Goal: Task Accomplishment & Management: Complete application form

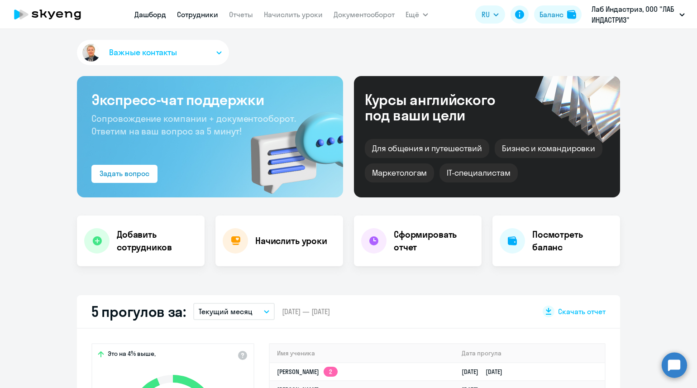
click at [197, 14] on link "Сотрудники" at bounding box center [197, 14] width 41 height 9
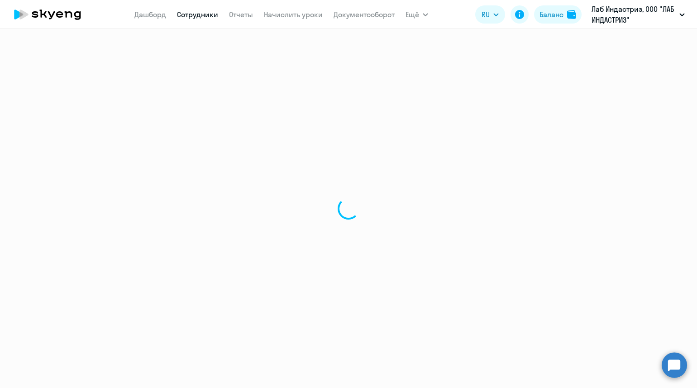
select select "30"
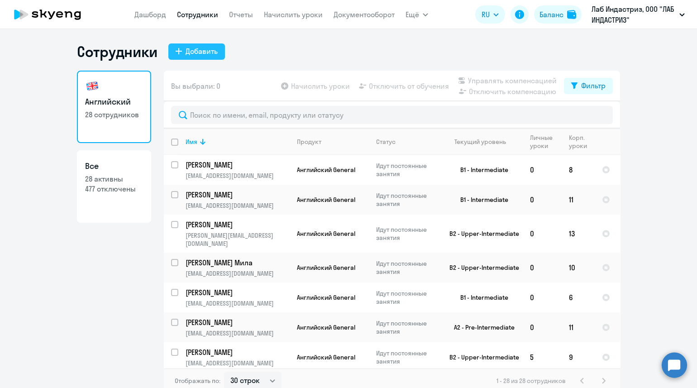
click at [197, 52] on div "Добавить" at bounding box center [201, 51] width 32 height 11
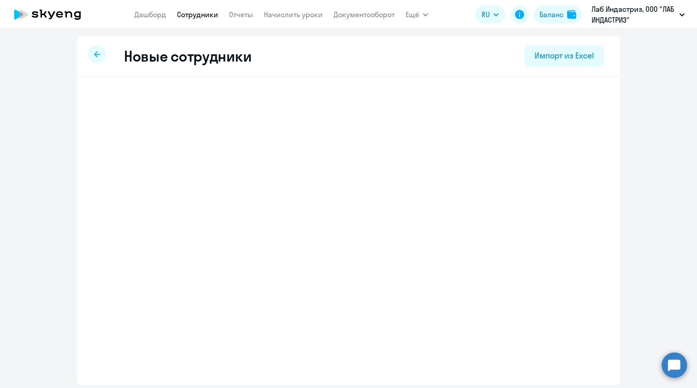
select select "english_adult_not_native_speaker"
select select "3"
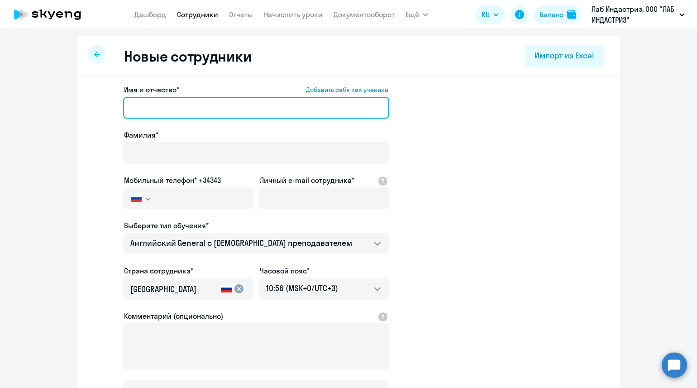
click at [136, 104] on input "Имя и отчество* Добавить себя как ученика" at bounding box center [256, 108] width 266 height 22
paste input "[PERSON_NAME]"
drag, startPoint x: 167, startPoint y: 106, endPoint x: 112, endPoint y: 111, distance: 55.9
click at [112, 111] on app-new-student-form "Имя и отчество* Добавить себя как ученика [PERSON_NAME]* Мобильный телефон* +34…" at bounding box center [348, 245] width 514 height 323
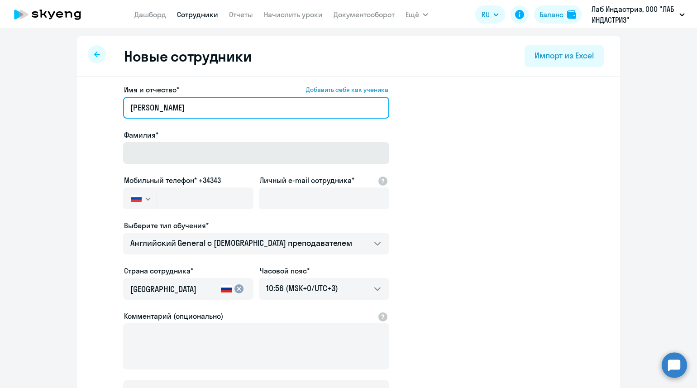
type input "[PERSON_NAME]"
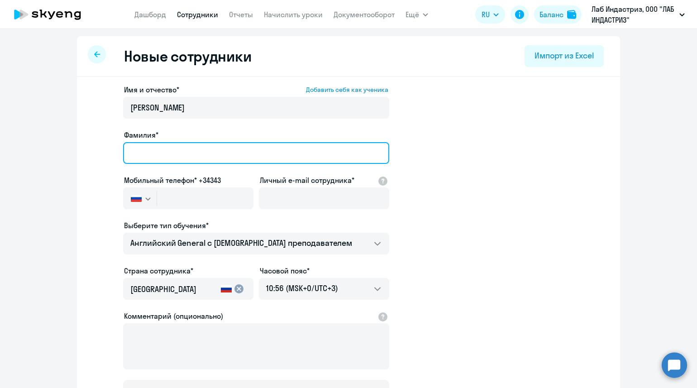
click at [130, 149] on input "Фамилия*" at bounding box center [256, 153] width 266 height 22
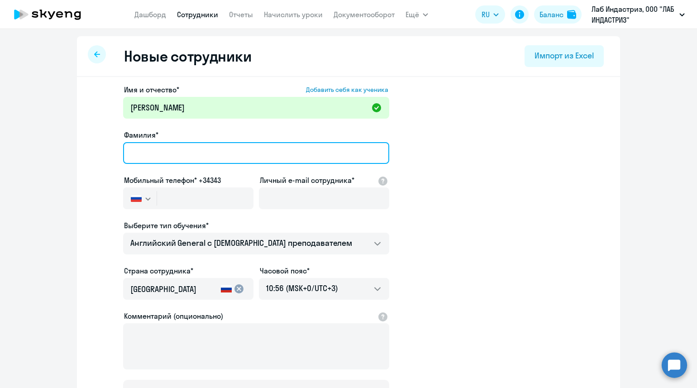
paste input "[PERSON_NAME]"
type input "[PERSON_NAME]"
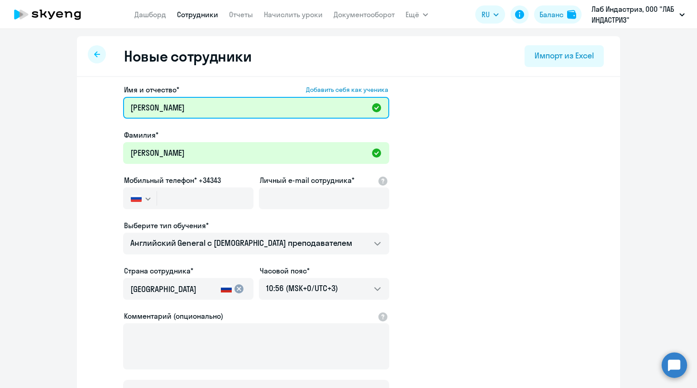
drag, startPoint x: 169, startPoint y: 105, endPoint x: 107, endPoint y: 106, distance: 62.0
click at [107, 106] on app-new-student-form "Имя и отчество* Добавить себя как ученика [PERSON_NAME]* [PERSON_NAME] телефон*…" at bounding box center [348, 245] width 514 height 323
type input "[PERSON_NAME]"
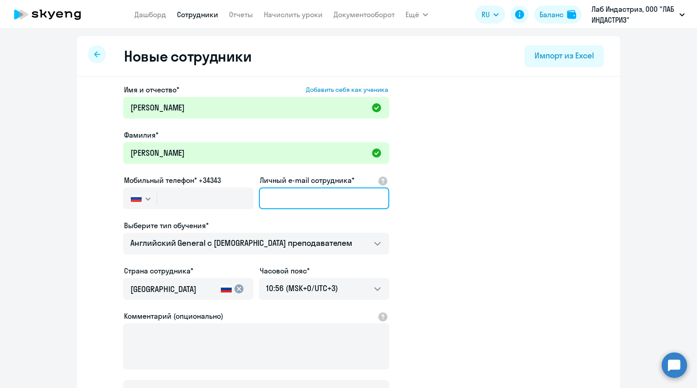
click at [306, 196] on input "Личный e-mail сотрудника*" at bounding box center [324, 198] width 130 height 22
paste input "[PERSON_NAME][EMAIL_ADDRESS][DOMAIN_NAME]"
type input "[PERSON_NAME][EMAIL_ADDRESS][DOMAIN_NAME]"
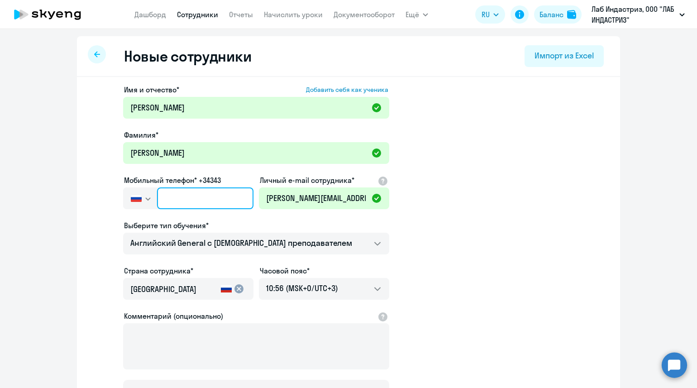
click at [162, 195] on input "text" at bounding box center [205, 198] width 96 height 22
paste input "[PHONE_NUMBER]"
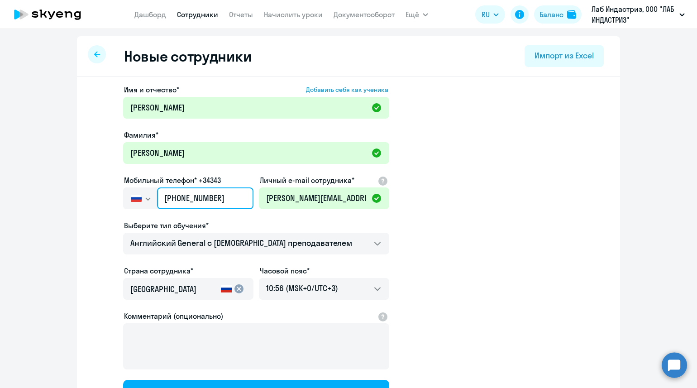
type input "[PHONE_NUMBER]"
click at [253, 220] on div "Выберите тип обучения*" at bounding box center [256, 225] width 266 height 11
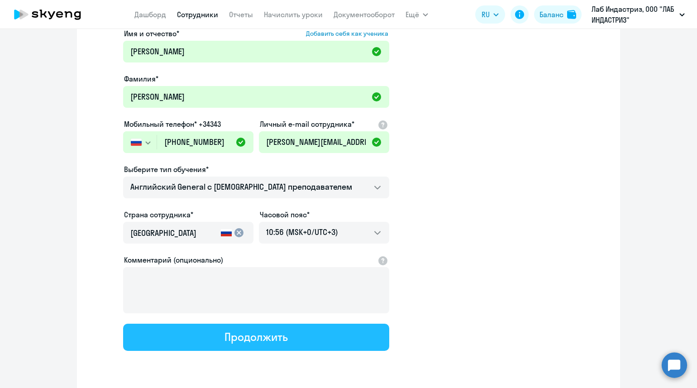
click at [276, 331] on div "Продолжить" at bounding box center [255, 336] width 63 height 14
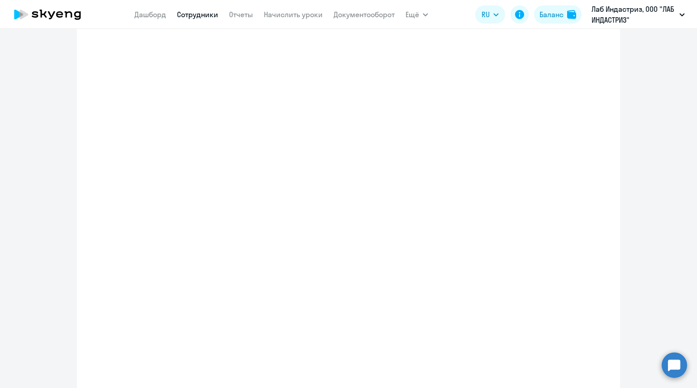
select select "english_adult_not_native_speaker"
select select "3"
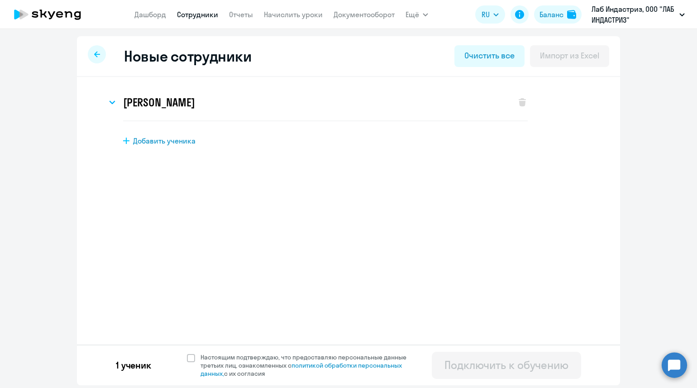
scroll to position [0, 0]
click at [195, 358] on span "Настоящим подтверждаю, что предоставляю персональные данные третьих лиц, ознако…" at bounding box center [306, 365] width 222 height 24
click at [187, 353] on input "Настоящим подтверждаю, что предоставляю персональные данные третьих лиц, ознако…" at bounding box center [186, 352] width 0 height 0
checkbox input "true"
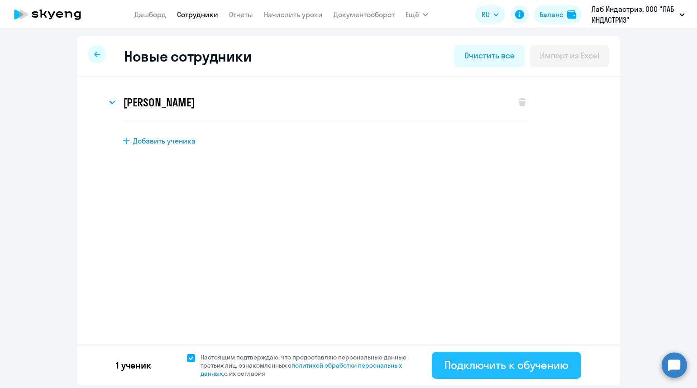
click at [545, 371] on div "Подключить к обучению" at bounding box center [506, 364] width 124 height 14
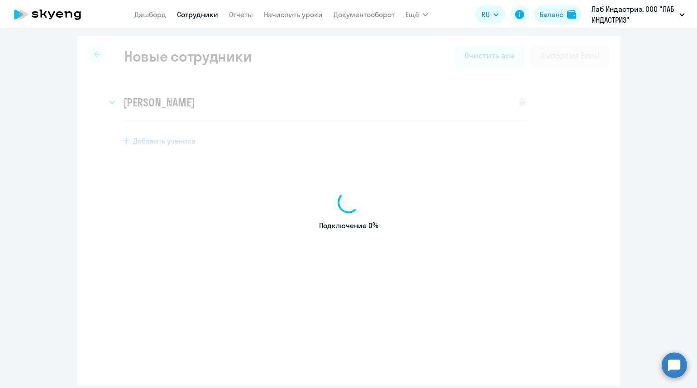
select select "english_adult_not_native_speaker"
select select "3"
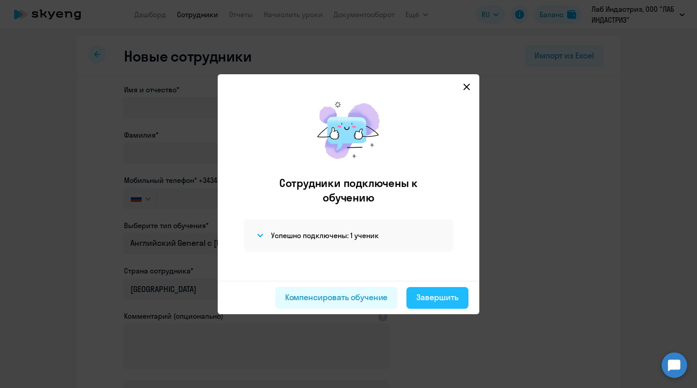
click at [439, 291] on div "Завершить" at bounding box center [437, 297] width 42 height 12
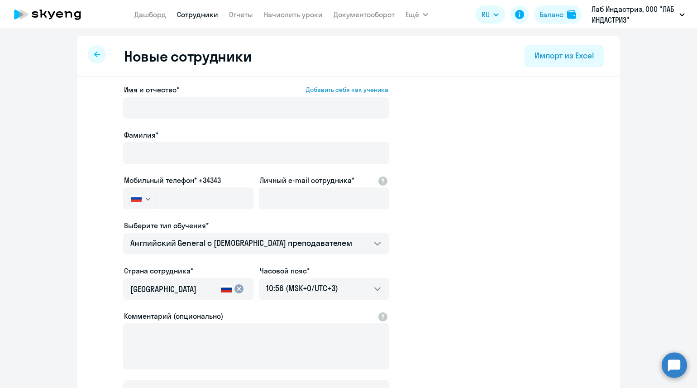
select select "30"
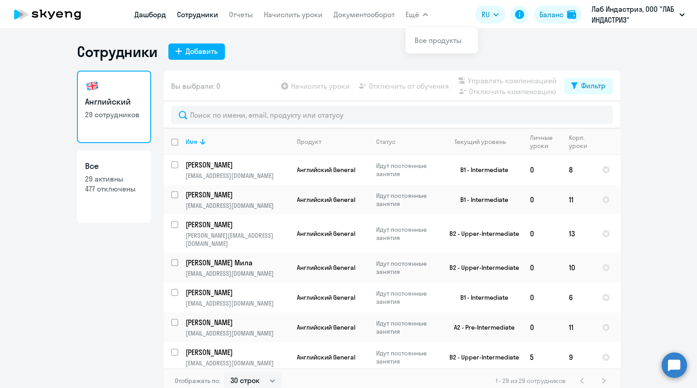
click at [151, 14] on link "Дашборд" at bounding box center [150, 14] width 32 height 9
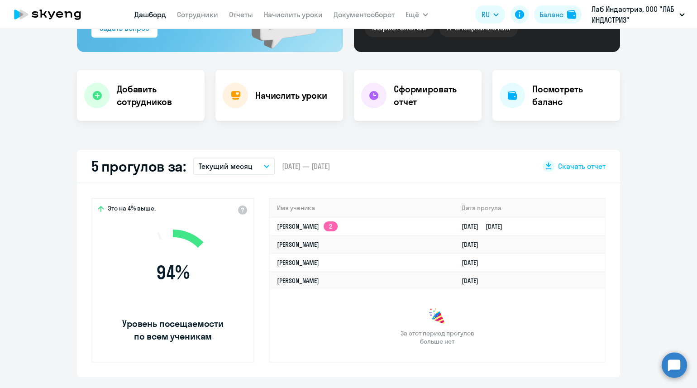
scroll to position [170, 0]
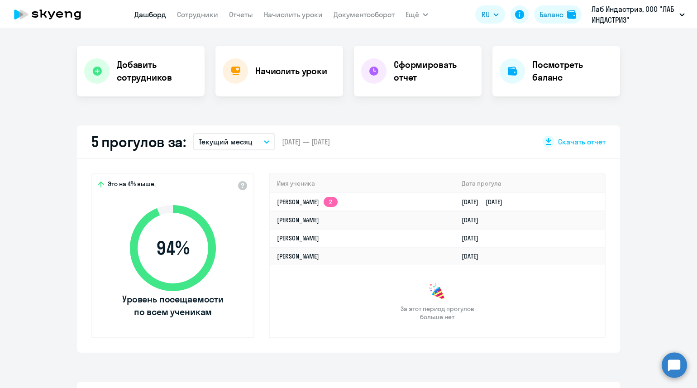
select select "30"
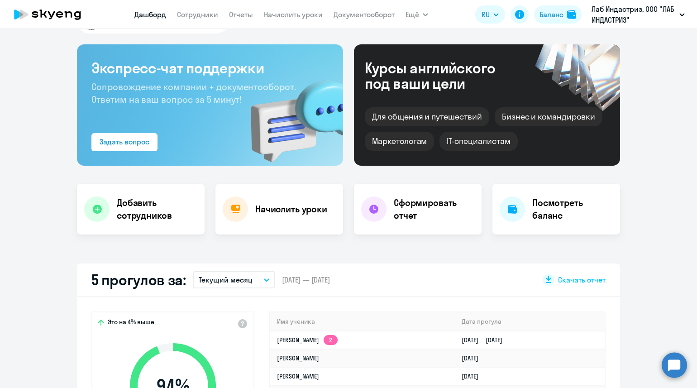
scroll to position [0, 0]
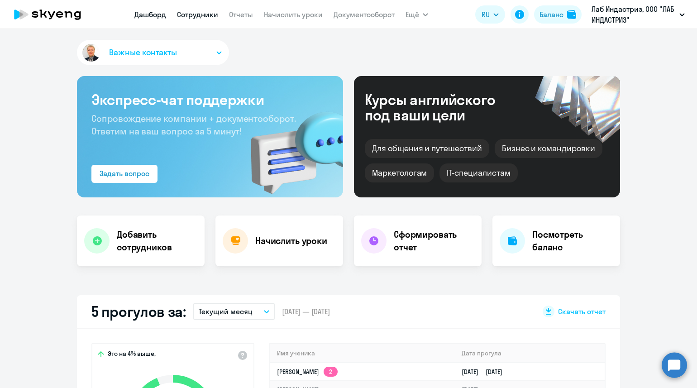
click at [208, 17] on link "Сотрудники" at bounding box center [197, 14] width 41 height 9
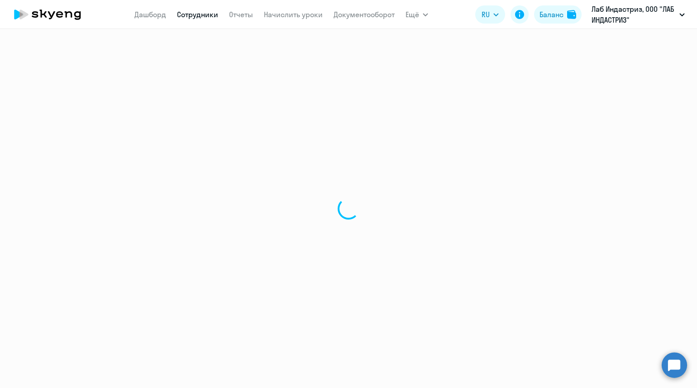
select select "30"
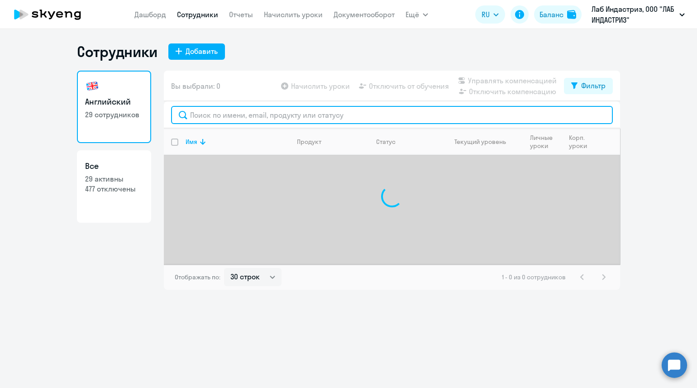
click at [208, 117] on input "text" at bounding box center [392, 115] width 442 height 18
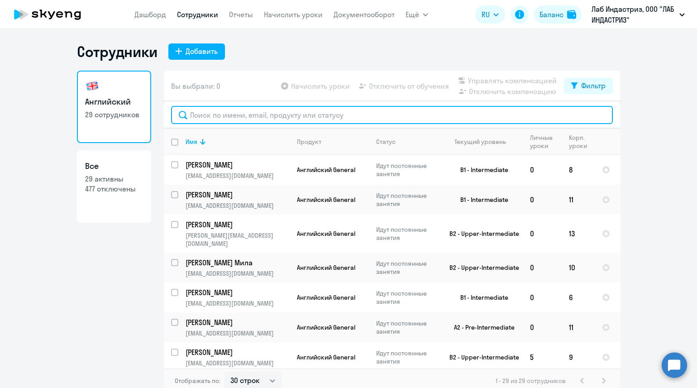
click at [208, 117] on input "text" at bounding box center [392, 115] width 442 height 18
paste input "[PERSON_NAME][EMAIL_ADDRESS][PERSON_NAME][DOMAIN_NAME]"
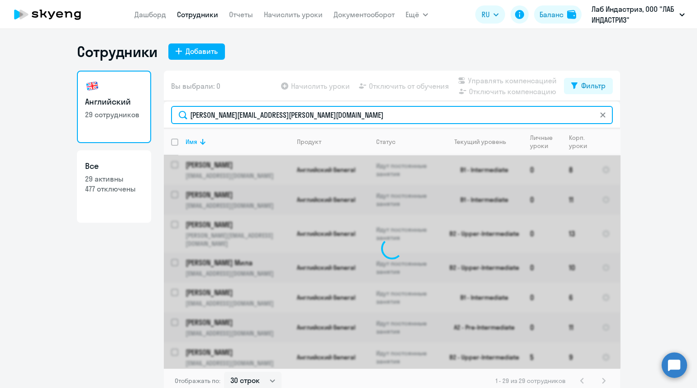
type input "[PERSON_NAME][EMAIL_ADDRESS][PERSON_NAME][DOMAIN_NAME]"
